Goal: Check status

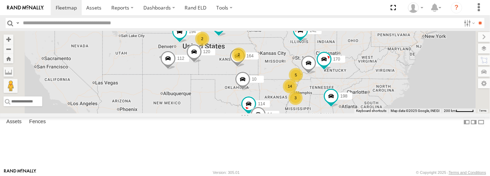
click at [0, 0] on span at bounding box center [0, 0] width 0 height 0
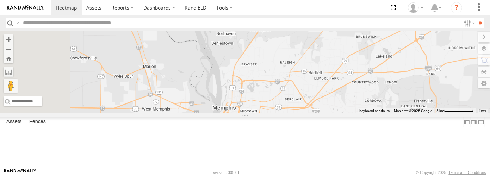
drag, startPoint x: 256, startPoint y: 65, endPoint x: 301, endPoint y: 150, distance: 95.8
click at [301, 113] on div "164 140 204 154 112 198 170 94 114 14 194 120 188 10 96 142 138 220 110 12 128 …" at bounding box center [245, 72] width 490 height 82
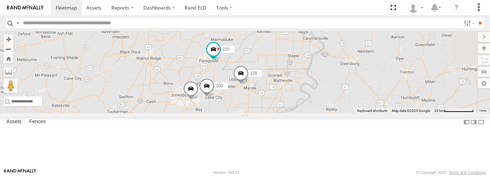
drag, startPoint x: 236, startPoint y: 61, endPoint x: 295, endPoint y: 159, distance: 114.3
click at [295, 113] on div "164 140 204 154 112 198 170 94 114 14 194 120 188 10 96 142 138 220 110 12 128 …" at bounding box center [245, 72] width 490 height 82
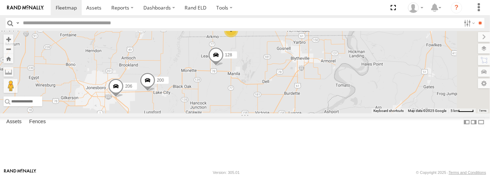
drag, startPoint x: 432, startPoint y: 117, endPoint x: 319, endPoint y: 137, distance: 115.2
click at [319, 113] on div "206 128 220 200 5 3" at bounding box center [245, 72] width 490 height 82
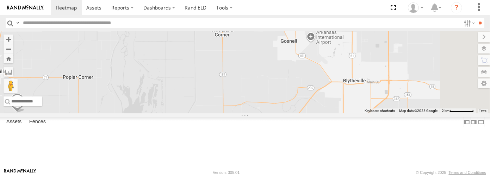
drag, startPoint x: 341, startPoint y: 115, endPoint x: 321, endPoint y: 123, distance: 21.8
click at [321, 113] on div "206 128 220 200" at bounding box center [245, 72] width 490 height 82
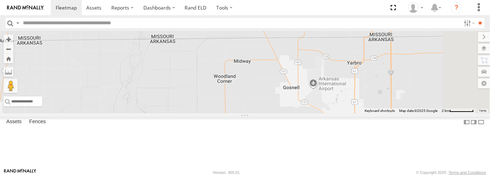
drag, startPoint x: 346, startPoint y: 75, endPoint x: 349, endPoint y: 125, distance: 50.1
click at [349, 113] on div "206 128 220 200" at bounding box center [245, 72] width 490 height 82
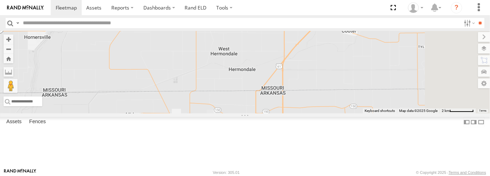
drag, startPoint x: 373, startPoint y: 103, endPoint x: 267, endPoint y: 159, distance: 119.6
click at [267, 113] on div "206 128 220 200 3" at bounding box center [245, 72] width 490 height 82
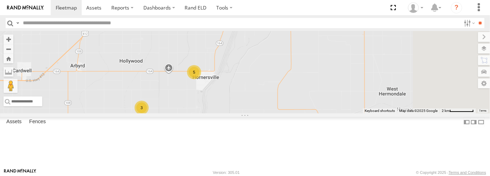
drag, startPoint x: 340, startPoint y: 87, endPoint x: 267, endPoint y: 129, distance: 84.3
click at [267, 113] on div "206 128 220 200 122 5 3" at bounding box center [245, 72] width 490 height 82
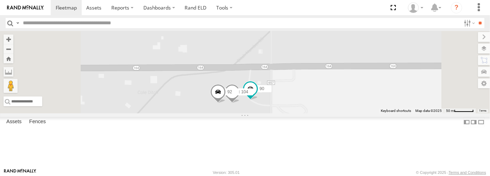
drag, startPoint x: 301, startPoint y: 45, endPoint x: 330, endPoint y: 144, distance: 102.8
click at [330, 113] on div "206 128 220 200 122 90 104 92" at bounding box center [245, 72] width 490 height 82
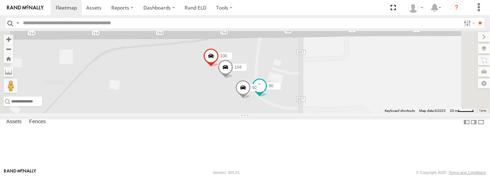
click at [0, 0] on span at bounding box center [0, 0] width 0 height 0
